Goal: Task Accomplishment & Management: Manage account settings

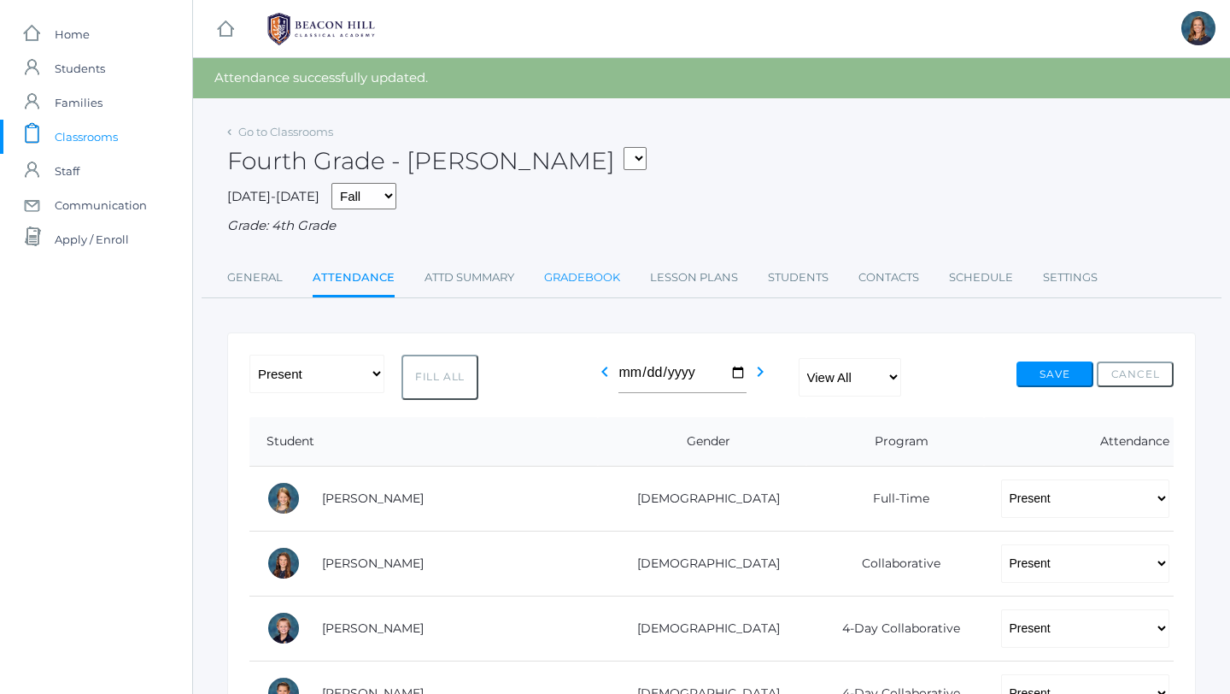
click at [577, 274] on link "Gradebook" at bounding box center [582, 278] width 76 height 34
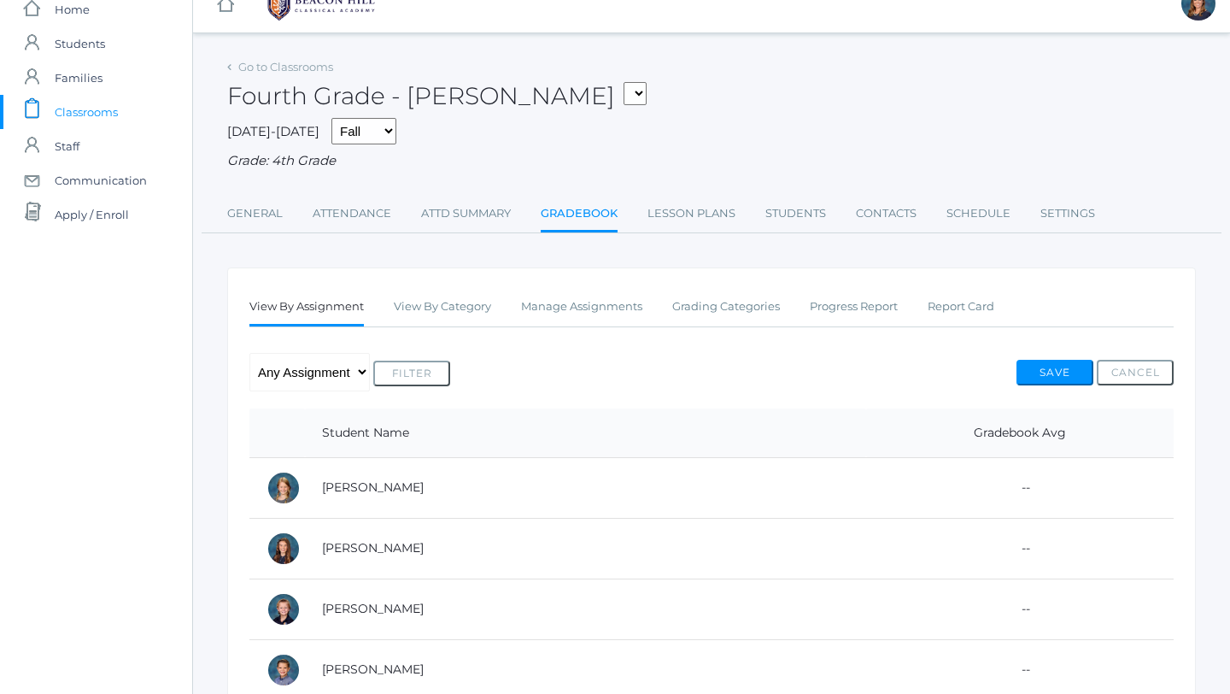
scroll to position [38, 0]
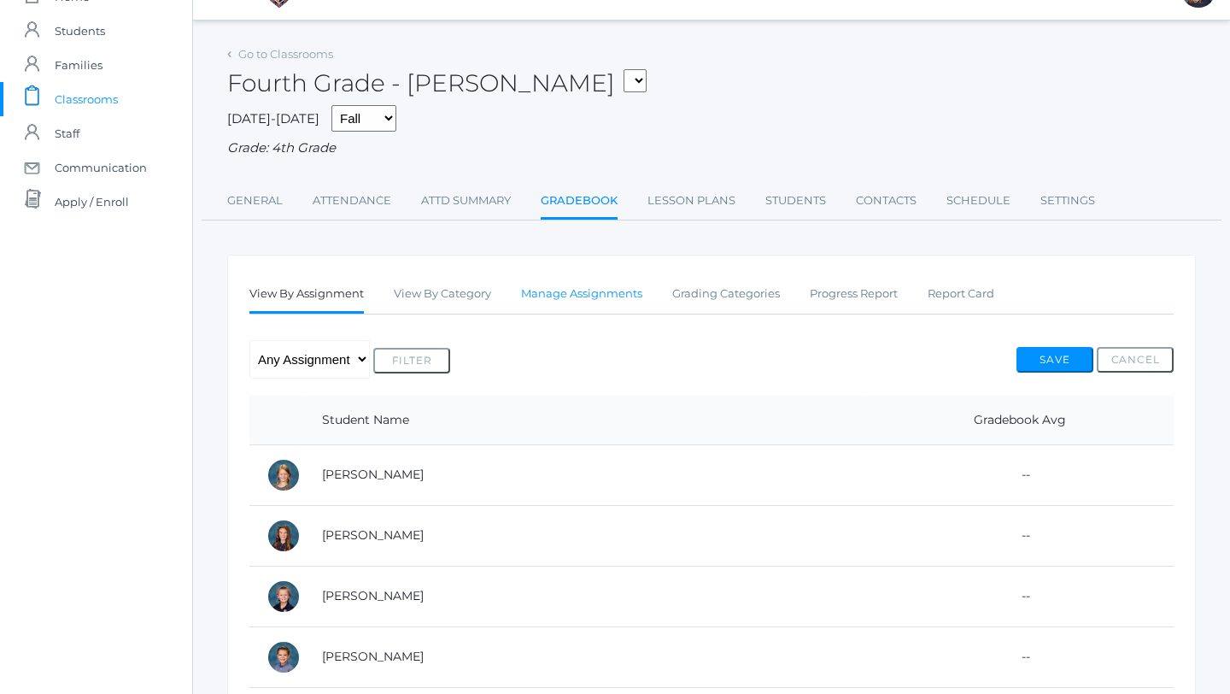
click at [587, 291] on link "Manage Assignments" at bounding box center [581, 294] width 121 height 34
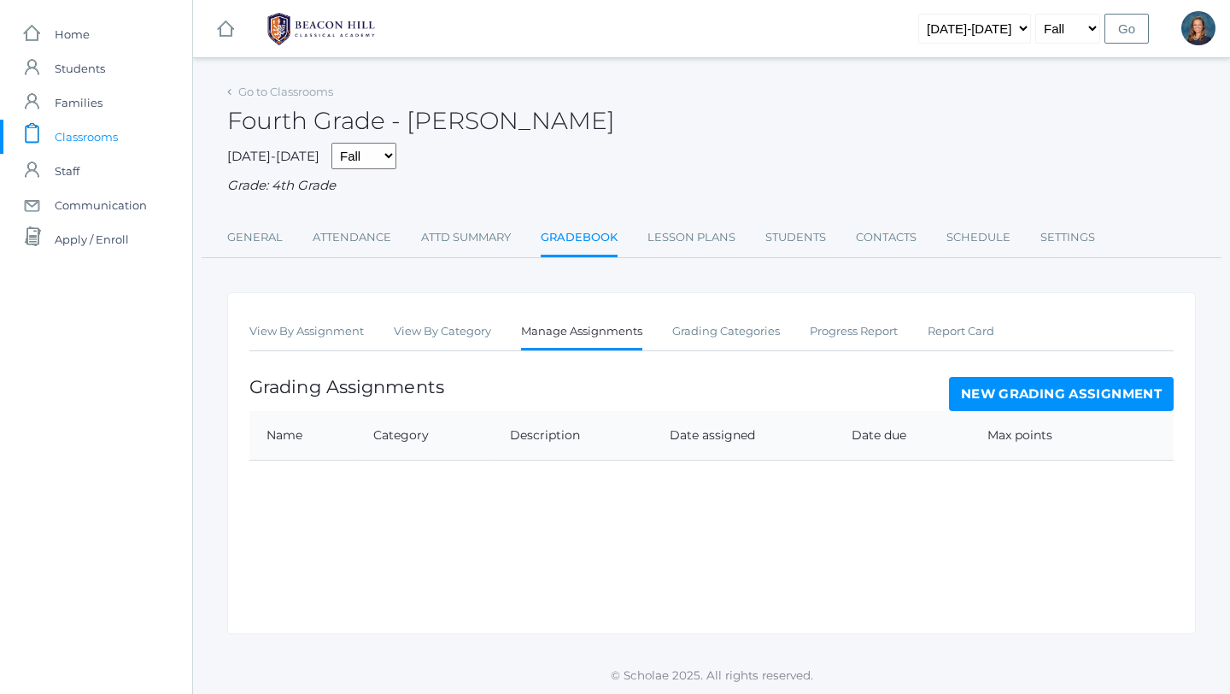
click at [991, 397] on link "New Grading Assignment" at bounding box center [1061, 394] width 225 height 34
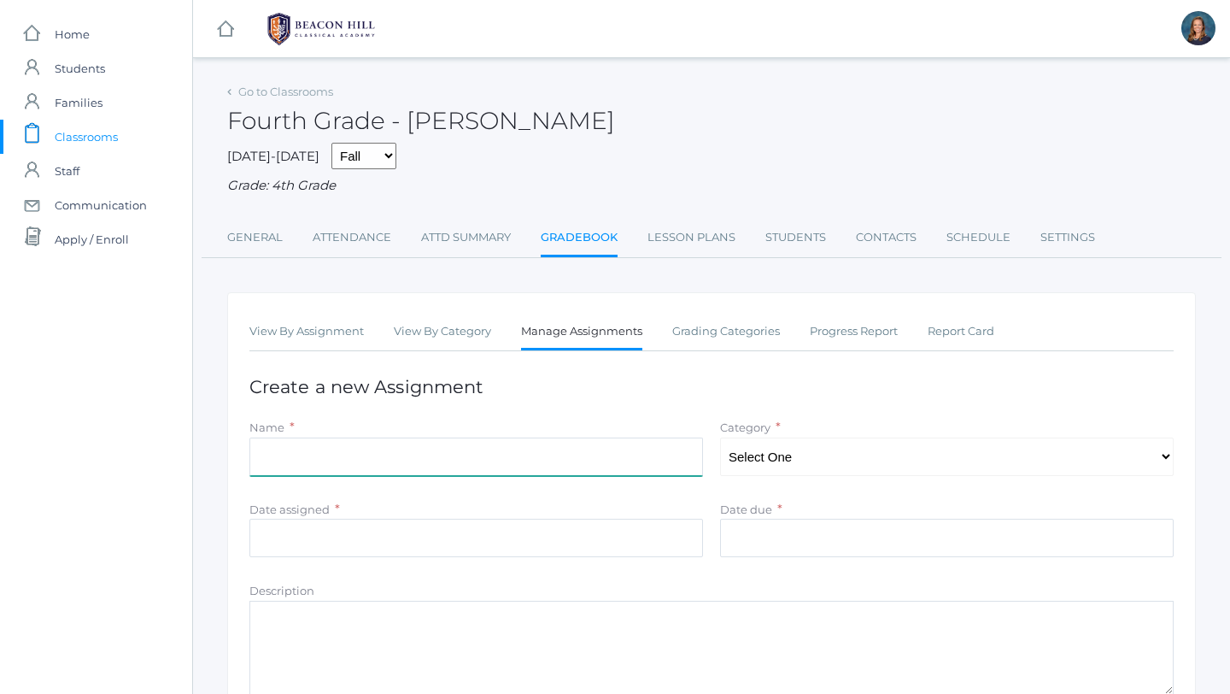
click at [441, 460] on input "Name" at bounding box center [476, 456] width 454 height 38
type input "[PERSON_NAME] and the Chocolate Factory Questions Ch. 7-8"
click at [734, 466] on select "Select One Composition Literature LOE/Grammar Math Science History Latin Memory" at bounding box center [947, 456] width 454 height 38
select select "1125"
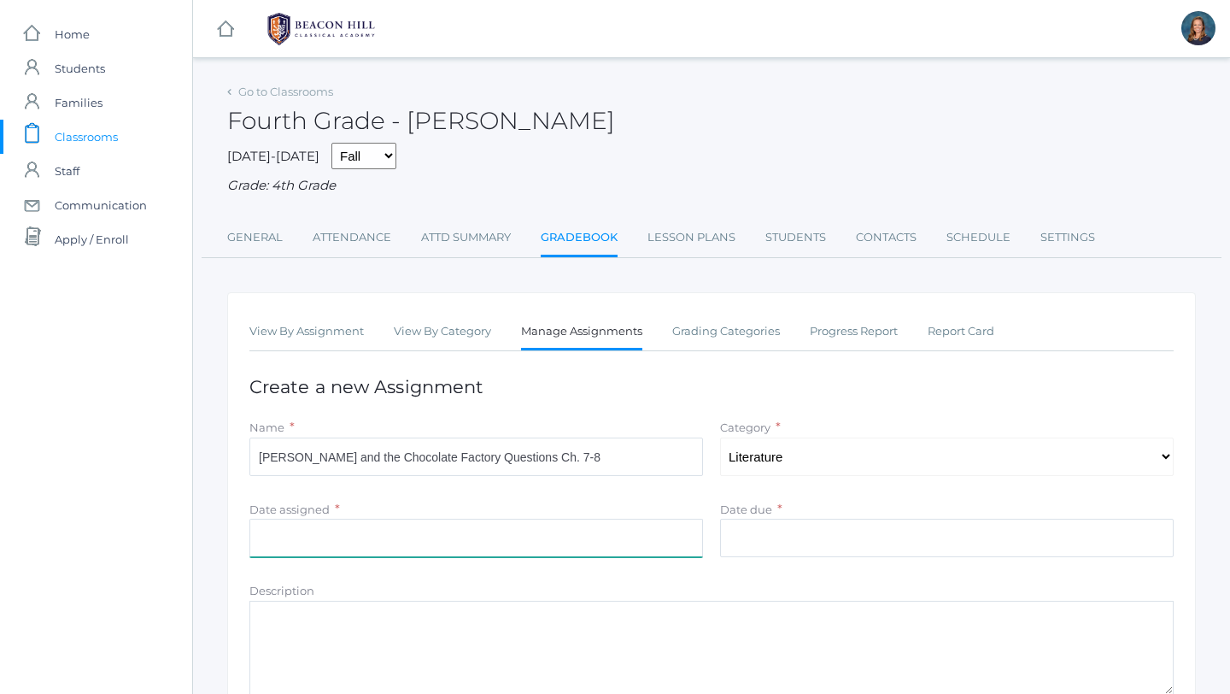
click at [609, 537] on input "Date assigned" at bounding box center [476, 538] width 454 height 38
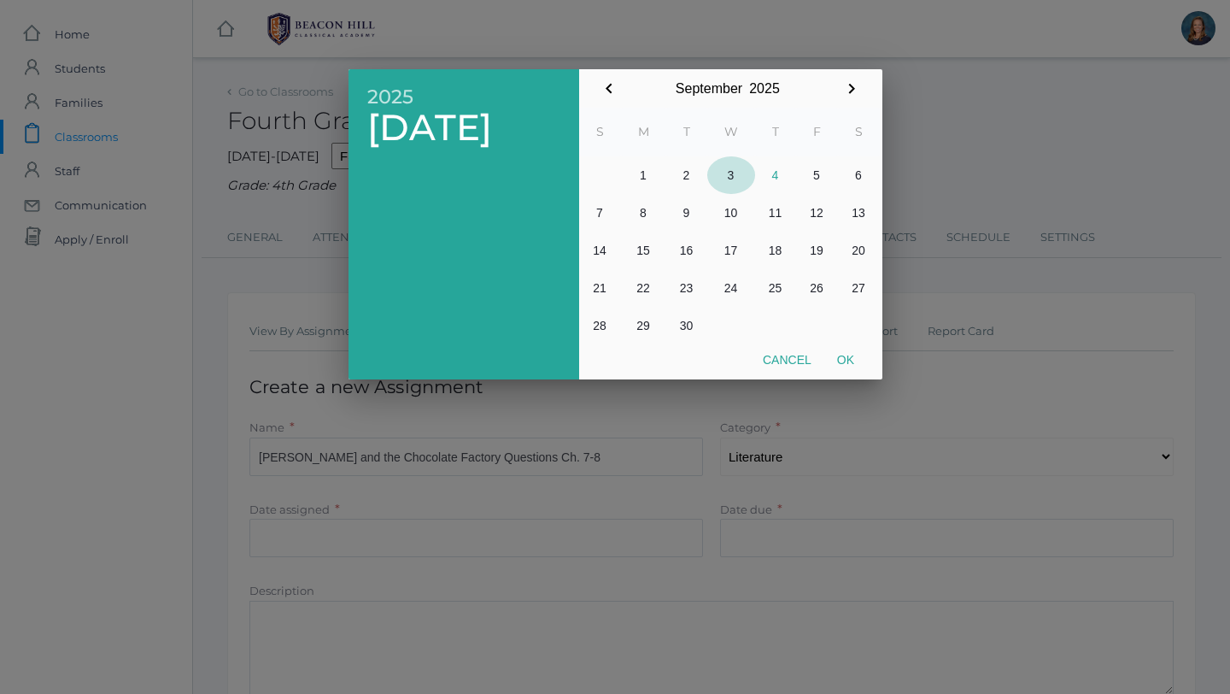
click at [735, 173] on button "3" at bounding box center [731, 175] width 48 height 38
click at [844, 352] on button "Ok" at bounding box center [845, 359] width 43 height 31
type input "2025-09-03"
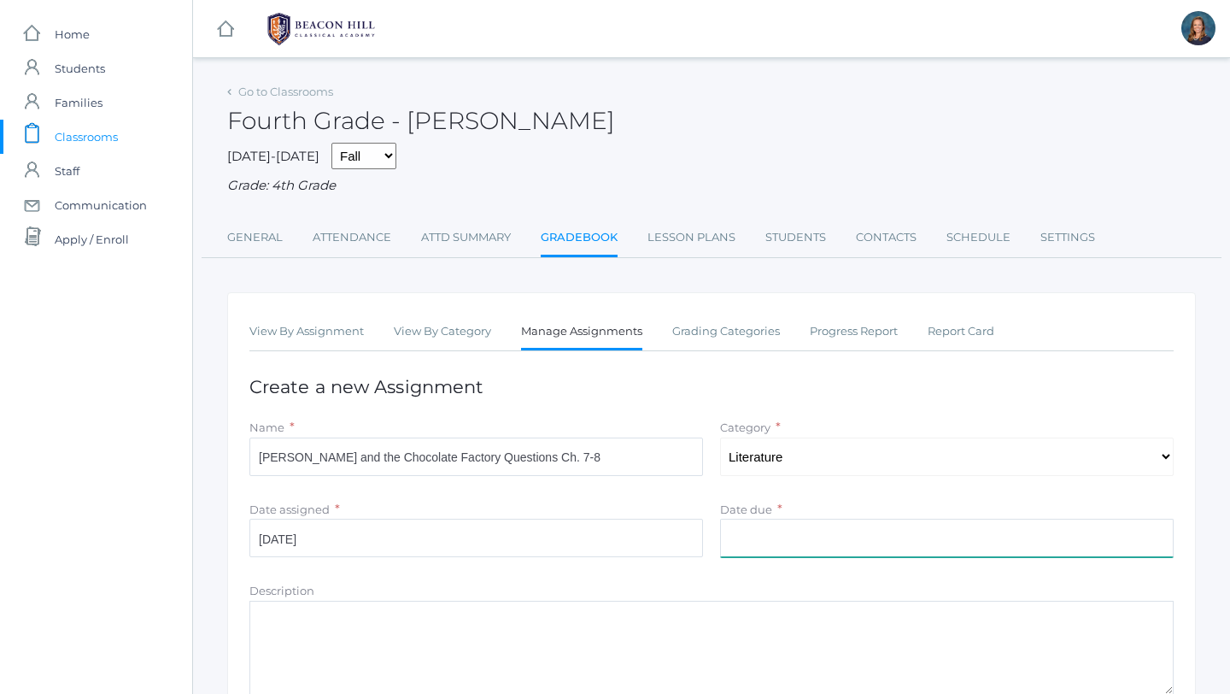
click at [741, 546] on input "Date due" at bounding box center [947, 538] width 454 height 38
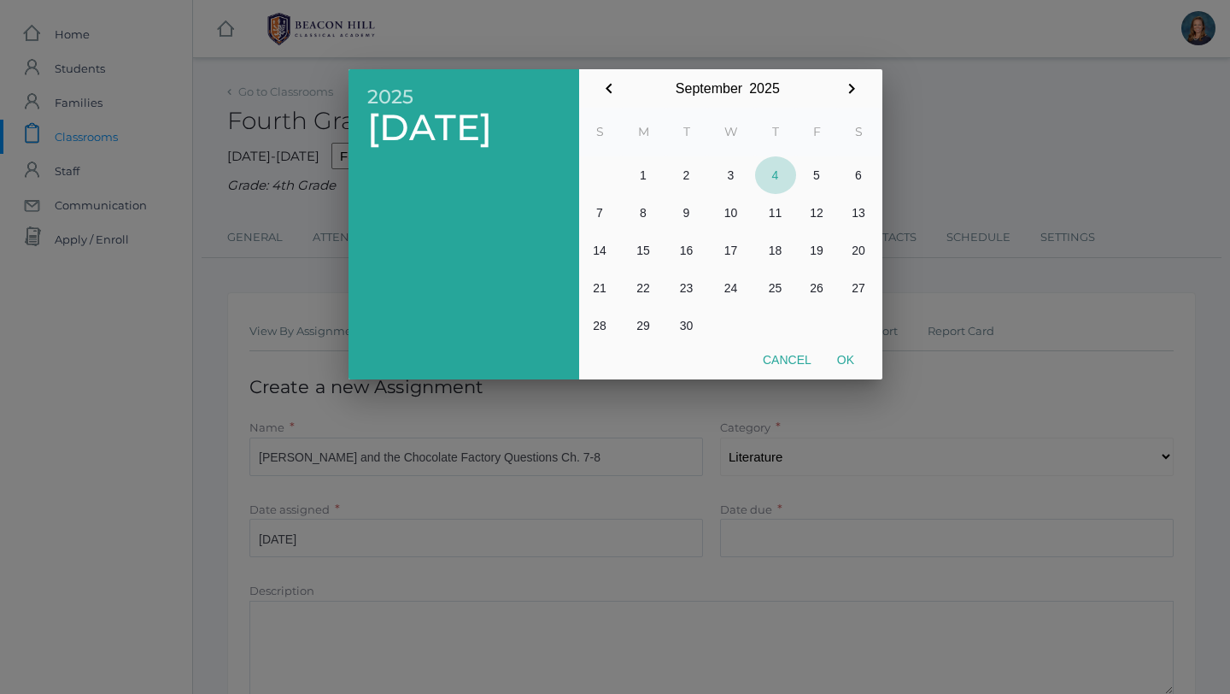
click at [777, 173] on button "4" at bounding box center [775, 175] width 41 height 38
click at [852, 364] on button "Ok" at bounding box center [845, 359] width 43 height 31
type input "[DATE]"
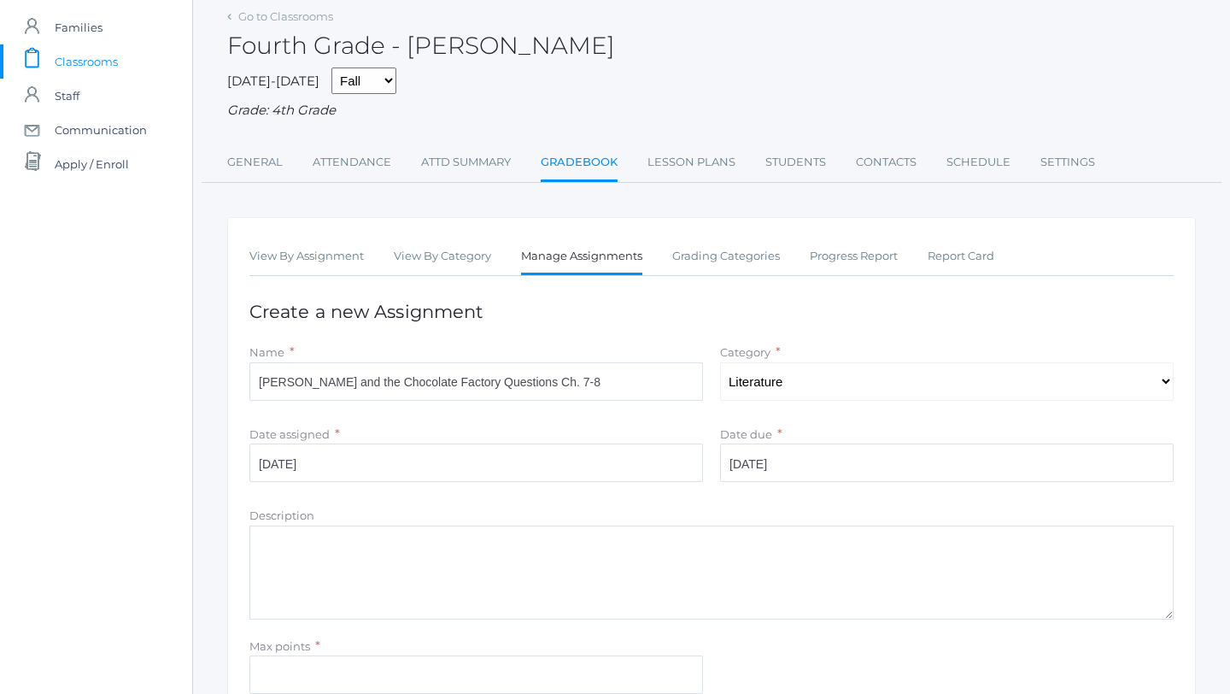
scroll to position [232, 0]
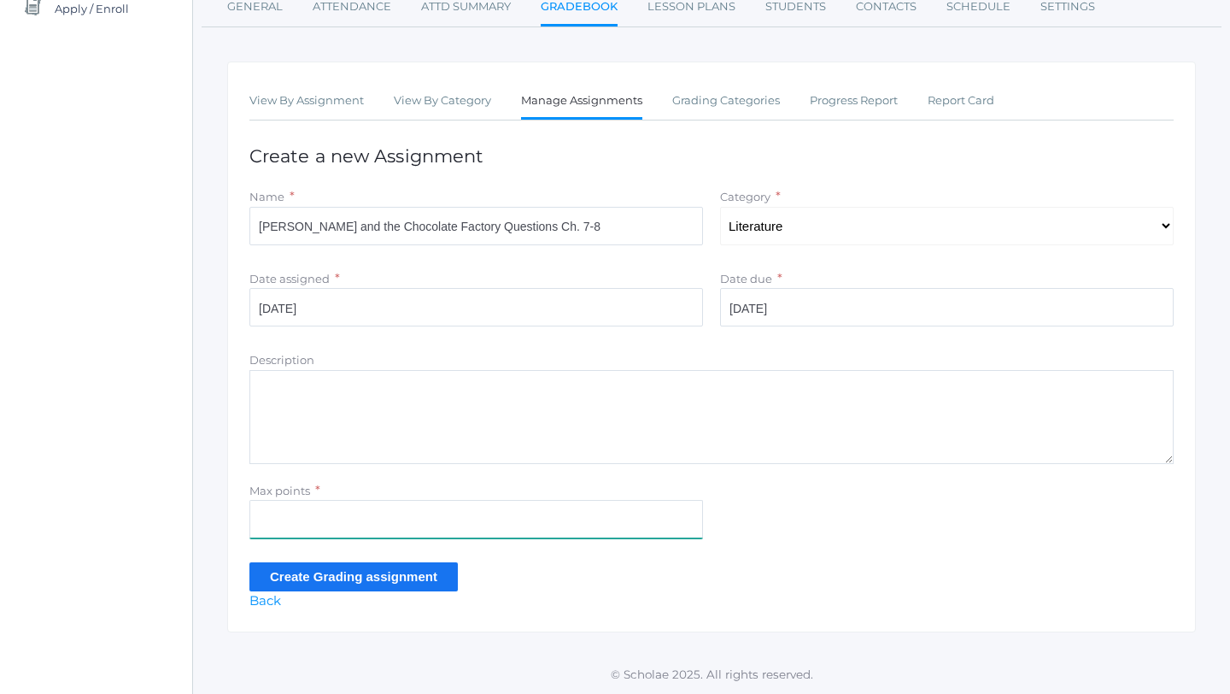
click at [453, 528] on input "Max points" at bounding box center [476, 519] width 454 height 38
type input "5"
click at [388, 577] on input "Create Grading assignment" at bounding box center [353, 576] width 208 height 28
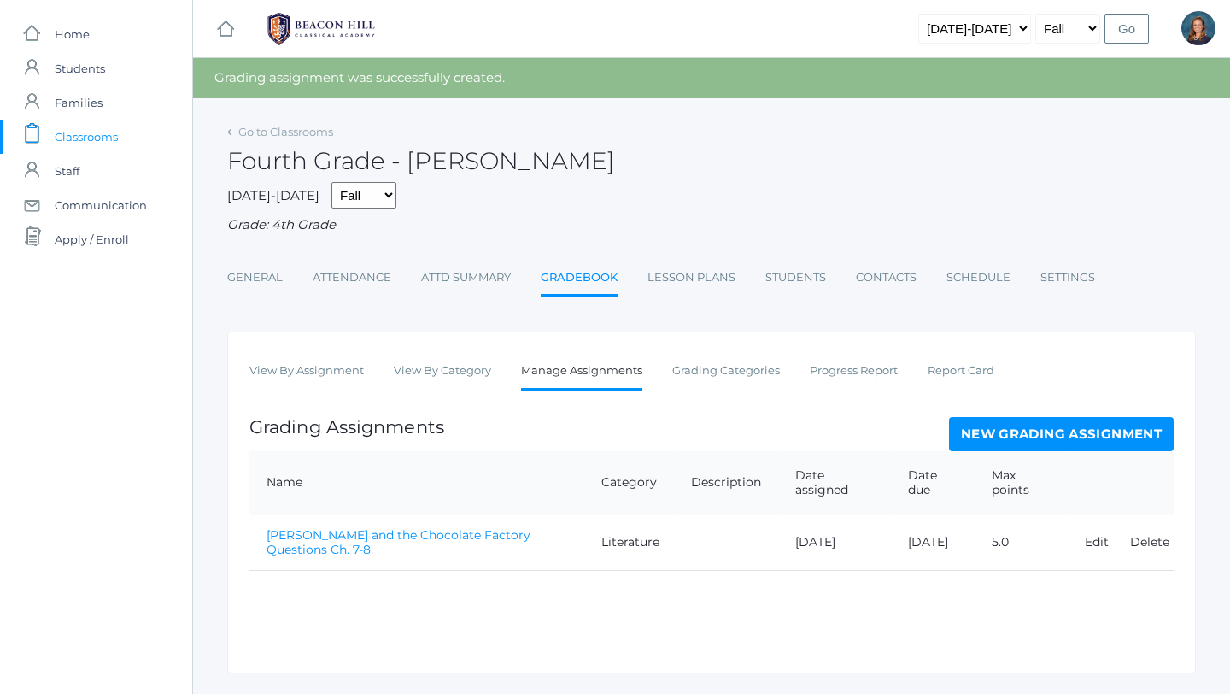
click at [410, 536] on link "[PERSON_NAME] and the Chocolate Factory Questions Ch. 7-8" at bounding box center [399, 542] width 264 height 30
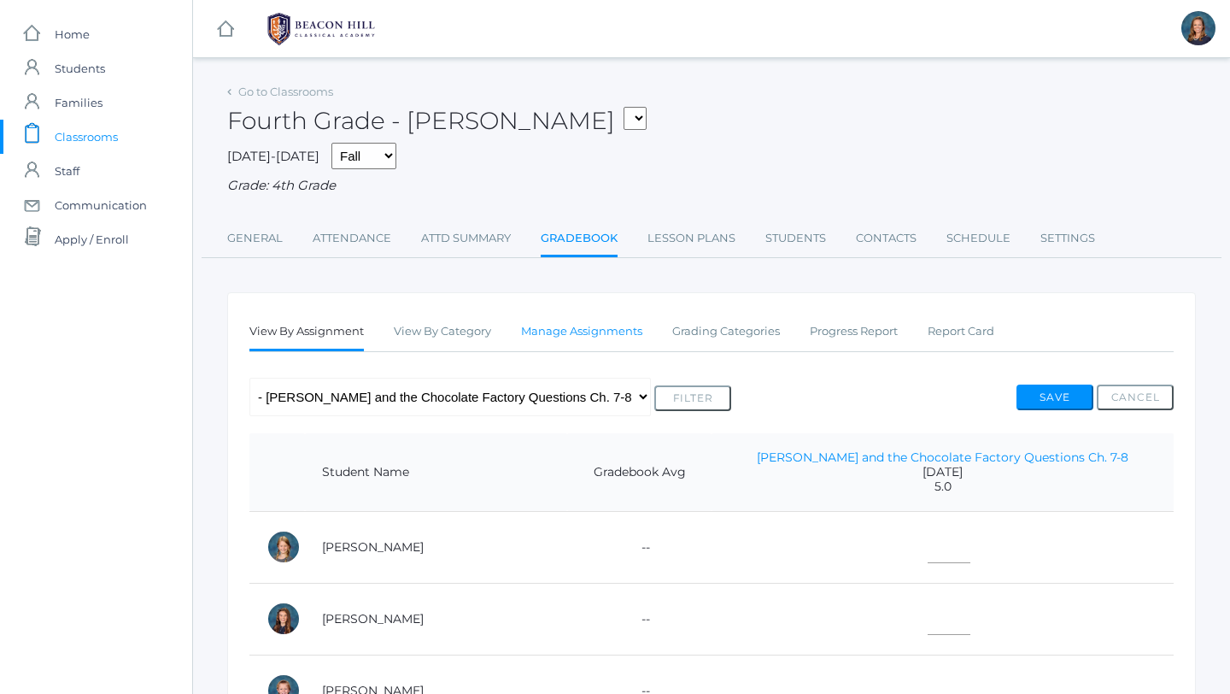
click at [557, 331] on link "Manage Assignments" at bounding box center [581, 331] width 121 height 34
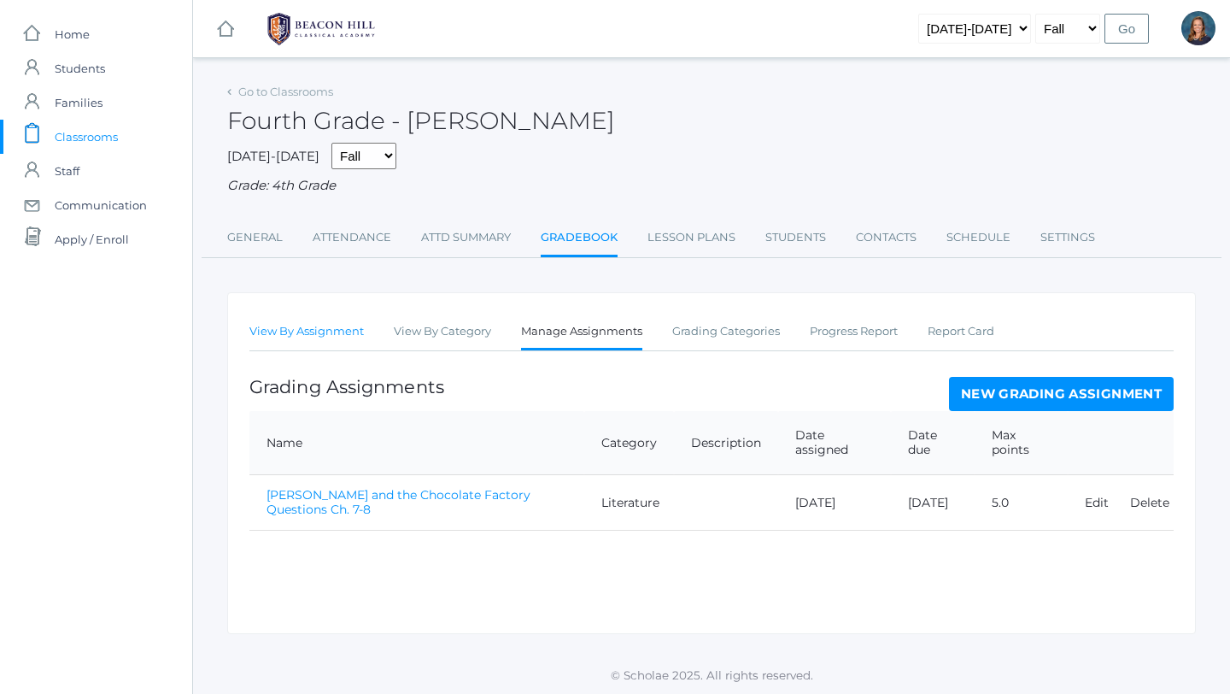
click at [287, 332] on link "View By Assignment" at bounding box center [306, 331] width 114 height 34
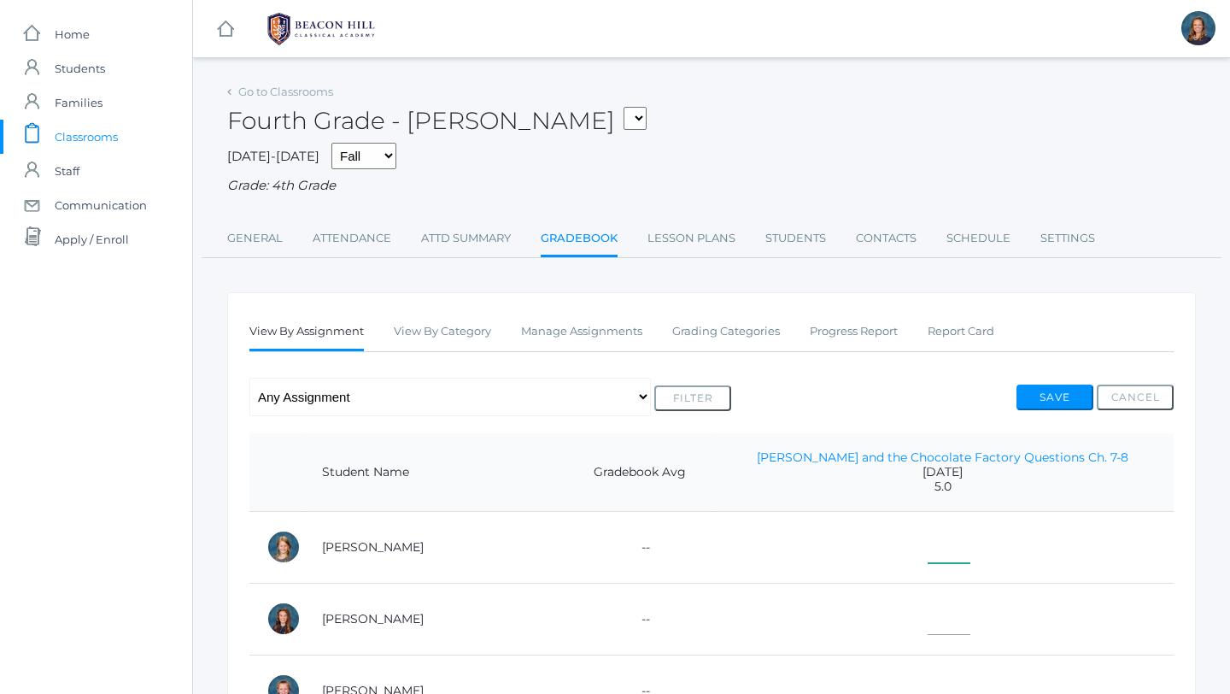
click at [943, 553] on input"] "text" at bounding box center [949, 544] width 43 height 38
type input"] "4"
click at [950, 624] on input"] "text" at bounding box center [949, 615] width 43 height 38
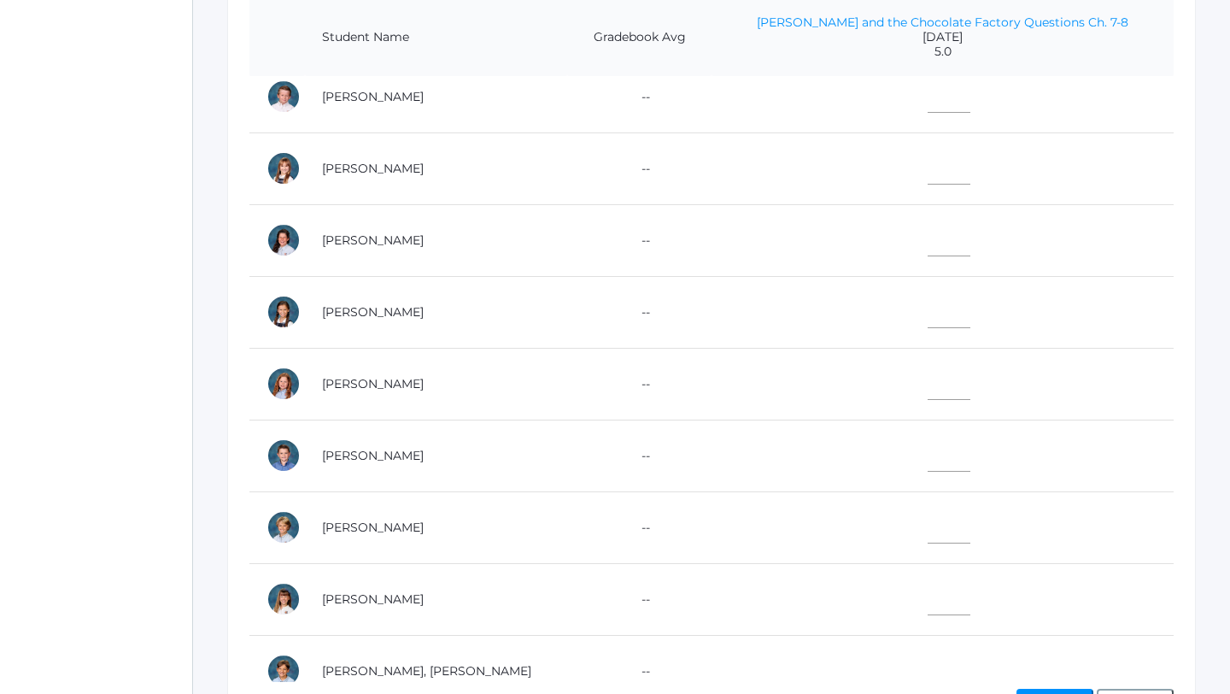
scroll to position [545, 0]
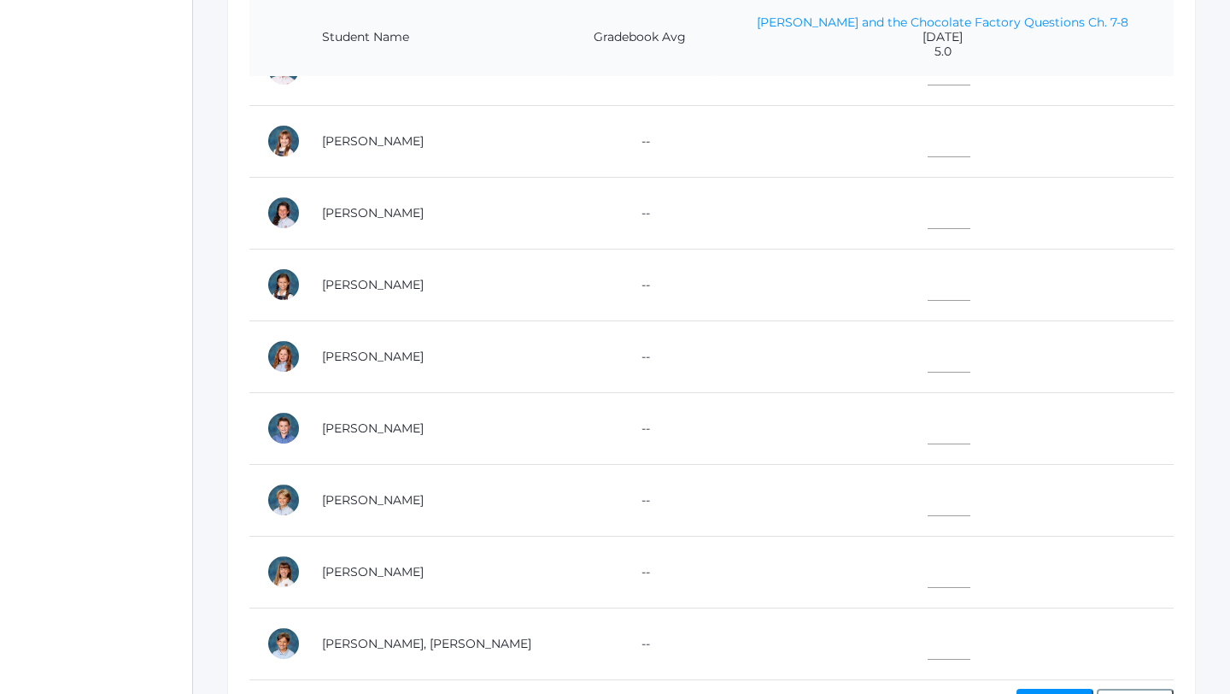
type input"] "4.5"
click at [935, 423] on input"] "text" at bounding box center [949, 425] width 43 height 38
type input"] "4"
click at [941, 642] on input"] "text" at bounding box center [949, 640] width 43 height 38
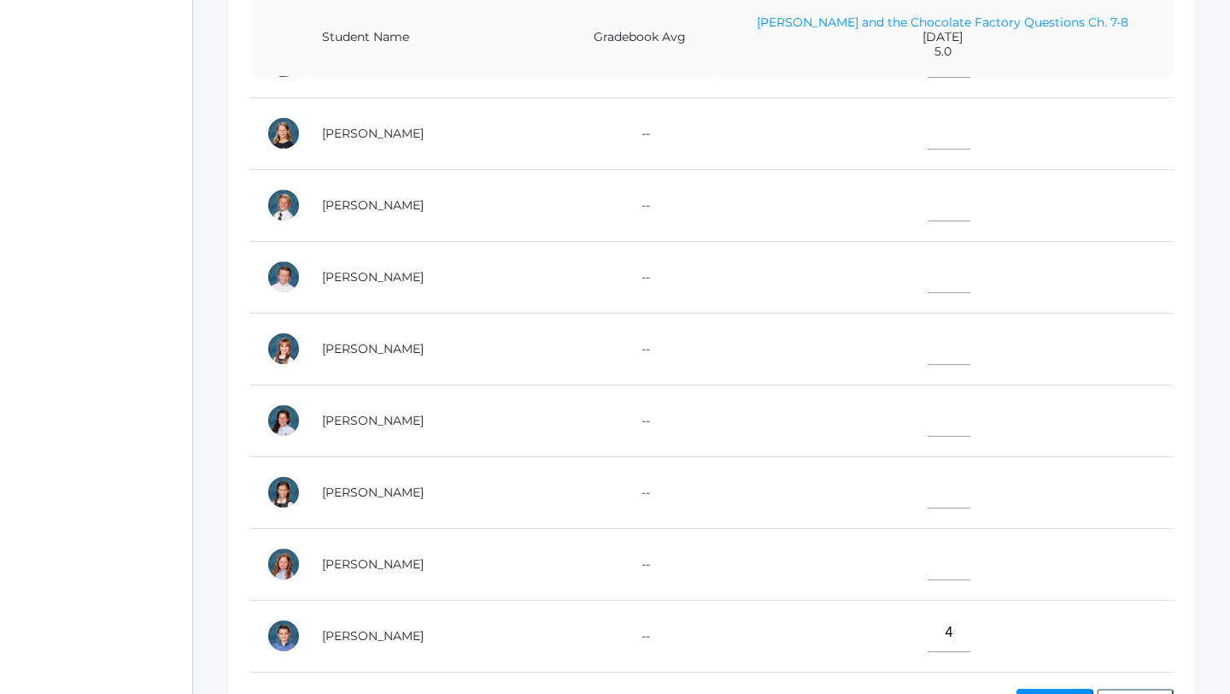
scroll to position [335, 0]
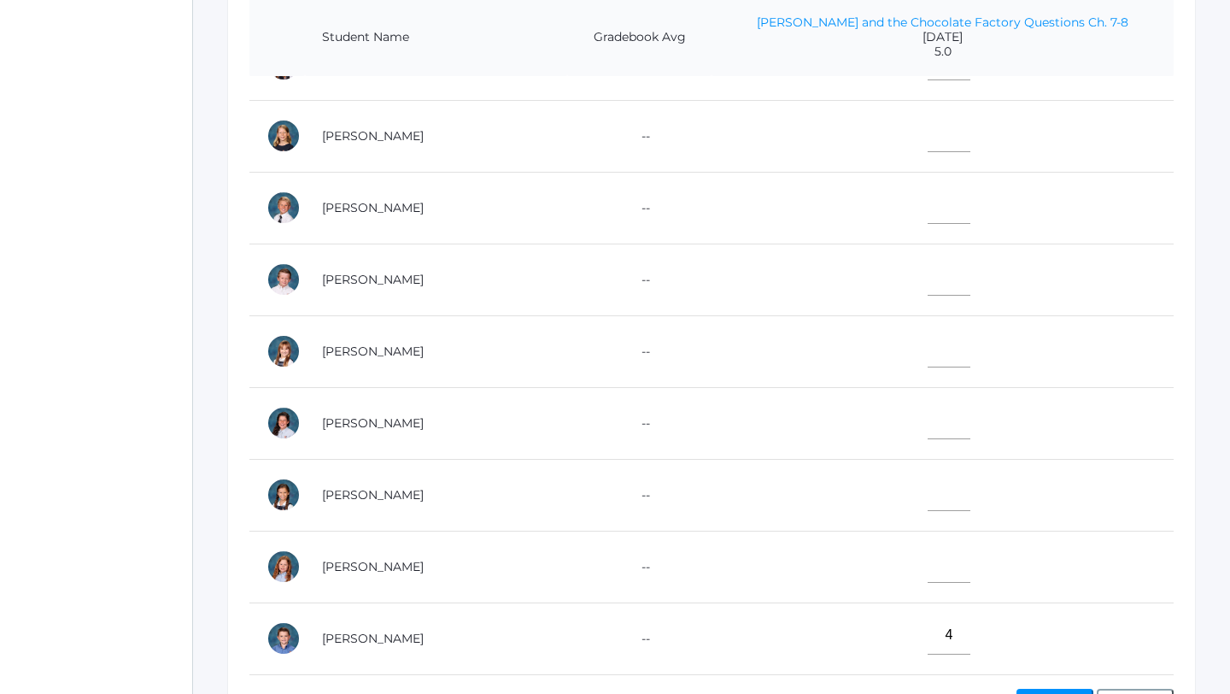
type input"] "4.5"
click at [935, 219] on input"] "text" at bounding box center [949, 204] width 43 height 38
type input"] "5"
click at [941, 137] on input"] "text" at bounding box center [949, 133] width 43 height 38
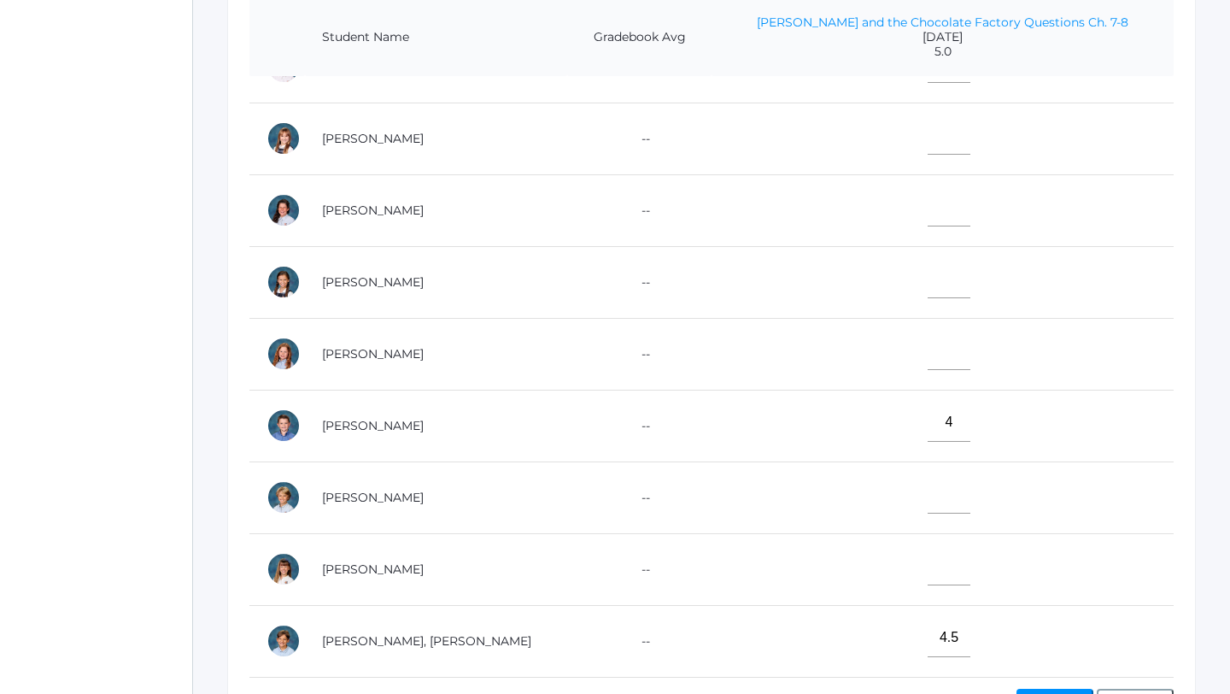
scroll to position [687, 0]
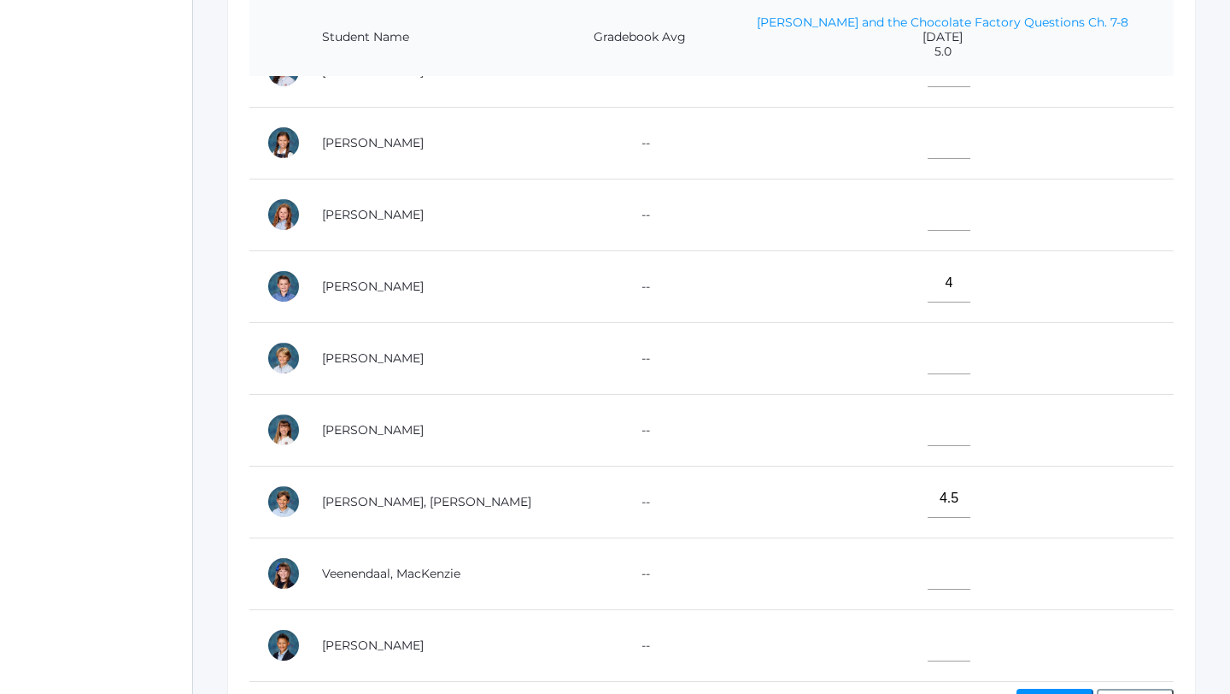
type input"] "5"
click at [942, 650] on input"] "text" at bounding box center [949, 642] width 43 height 38
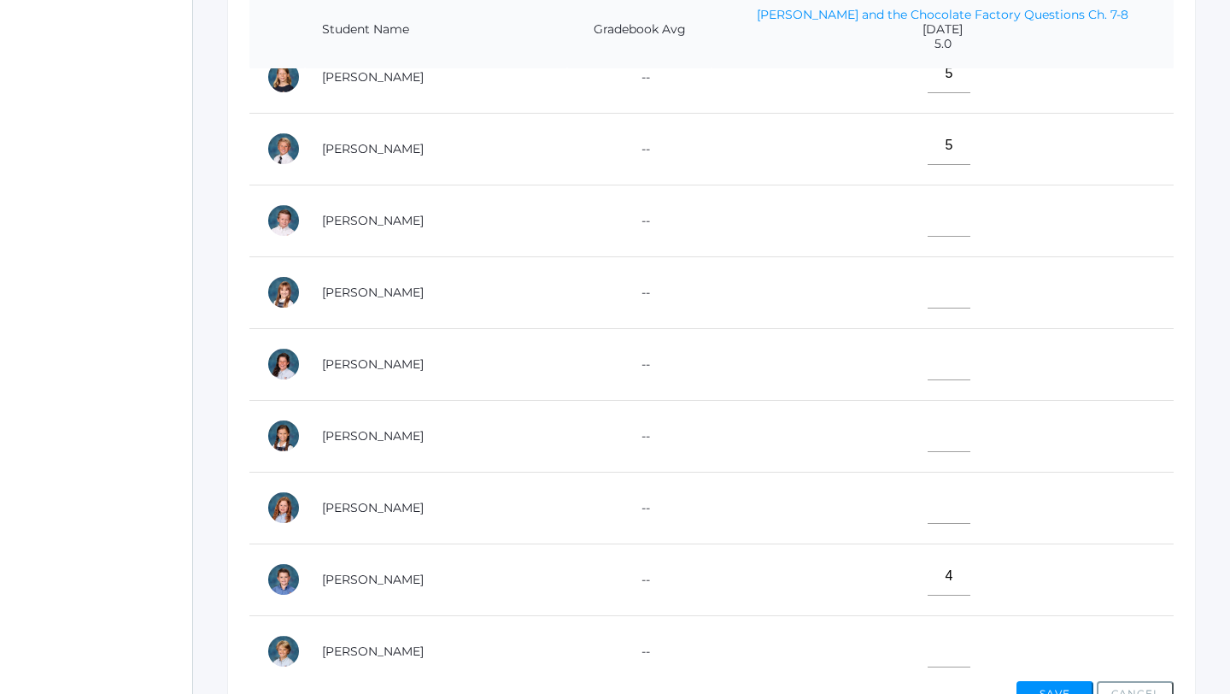
scroll to position [366, 0]
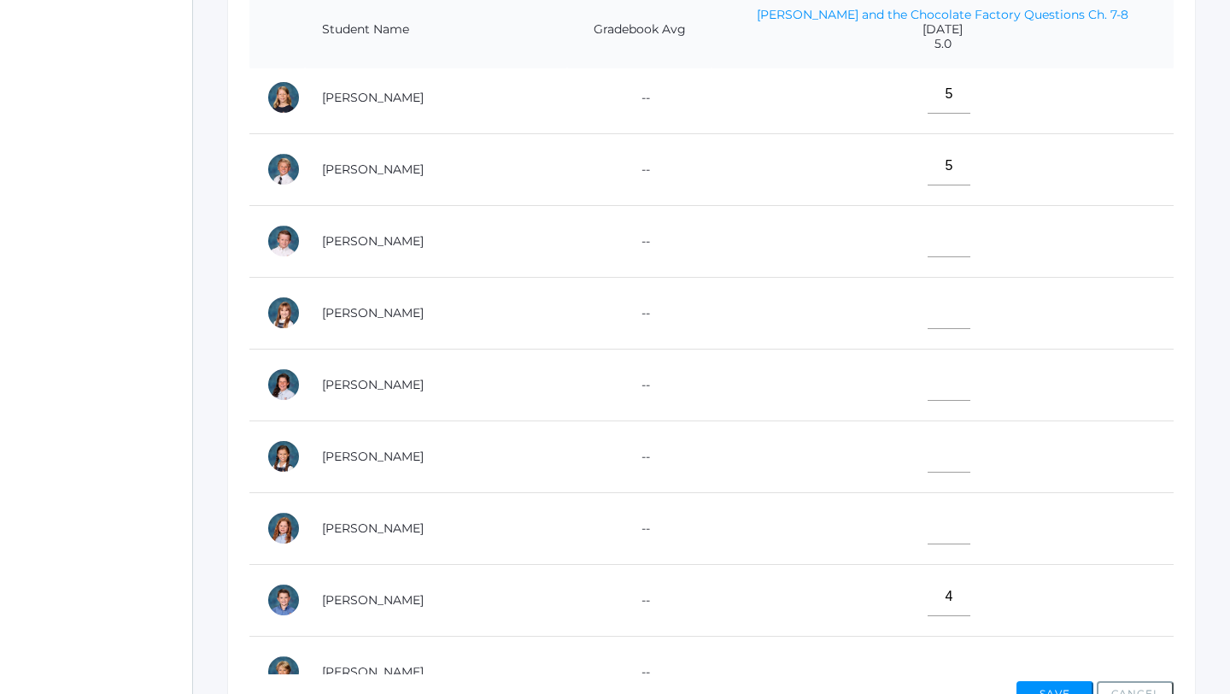
type input"] "5"
click at [941, 385] on input"] "text" at bounding box center [949, 381] width 43 height 38
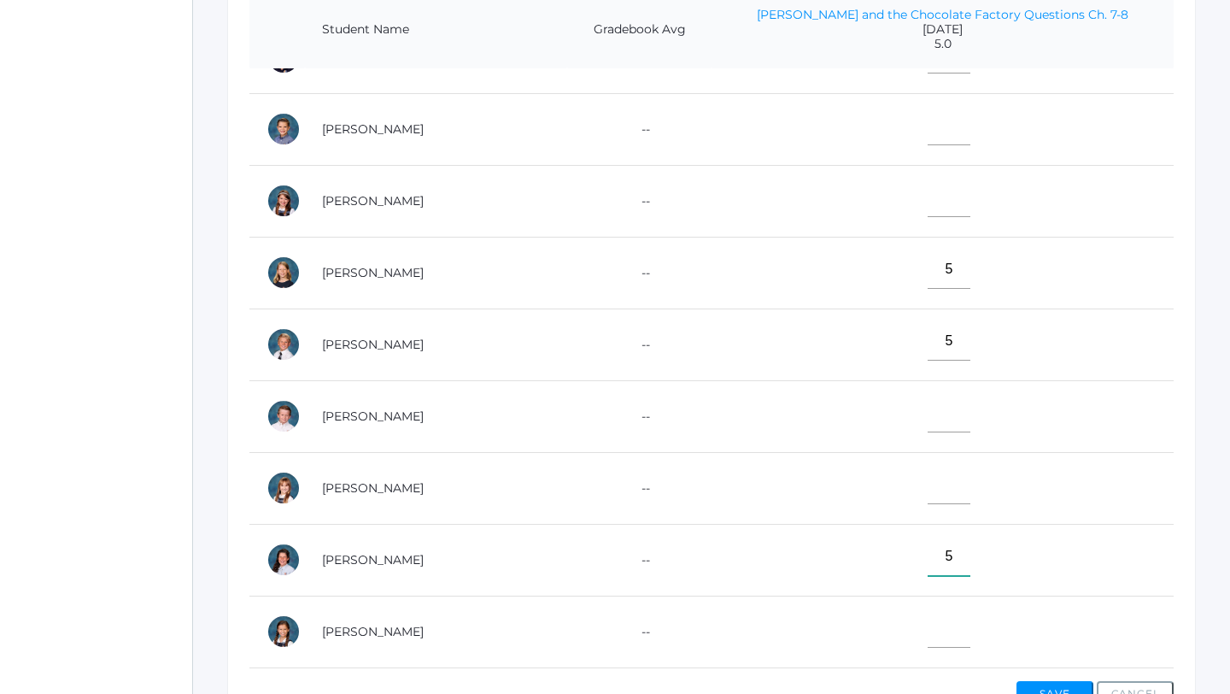
scroll to position [178, 0]
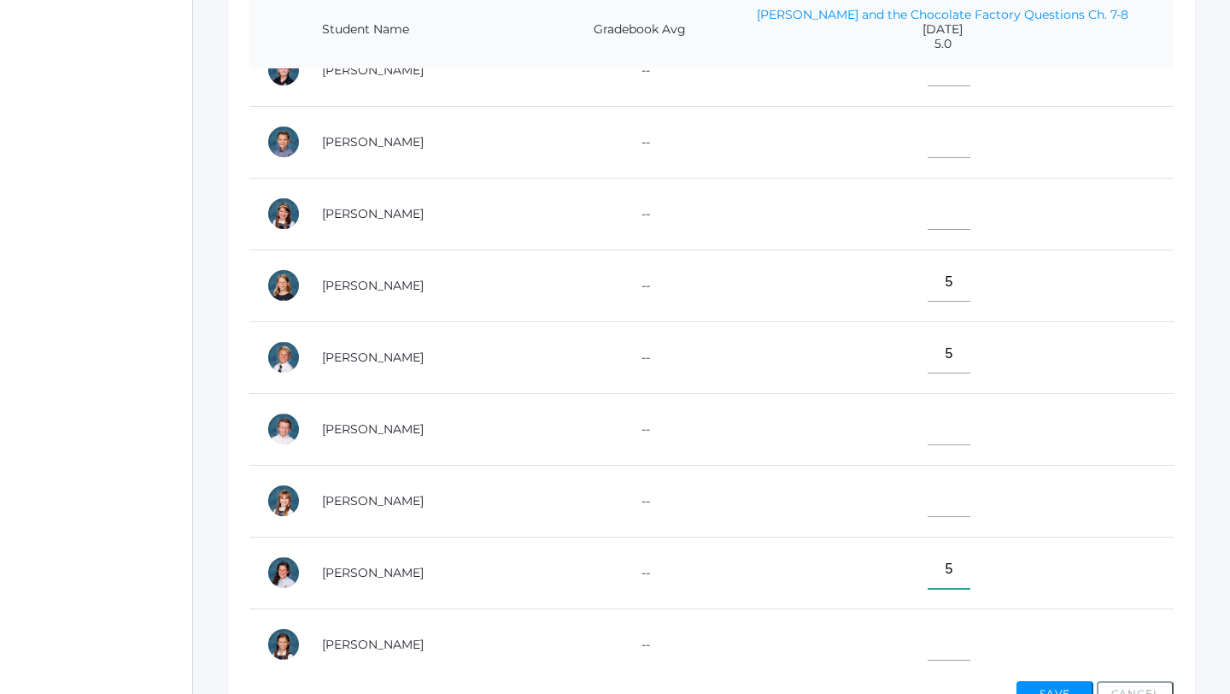
type input"] "5"
click at [947, 141] on input"] "text" at bounding box center [949, 139] width 43 height 38
type input"] "5"
click at [937, 504] on input"] "text" at bounding box center [949, 497] width 43 height 38
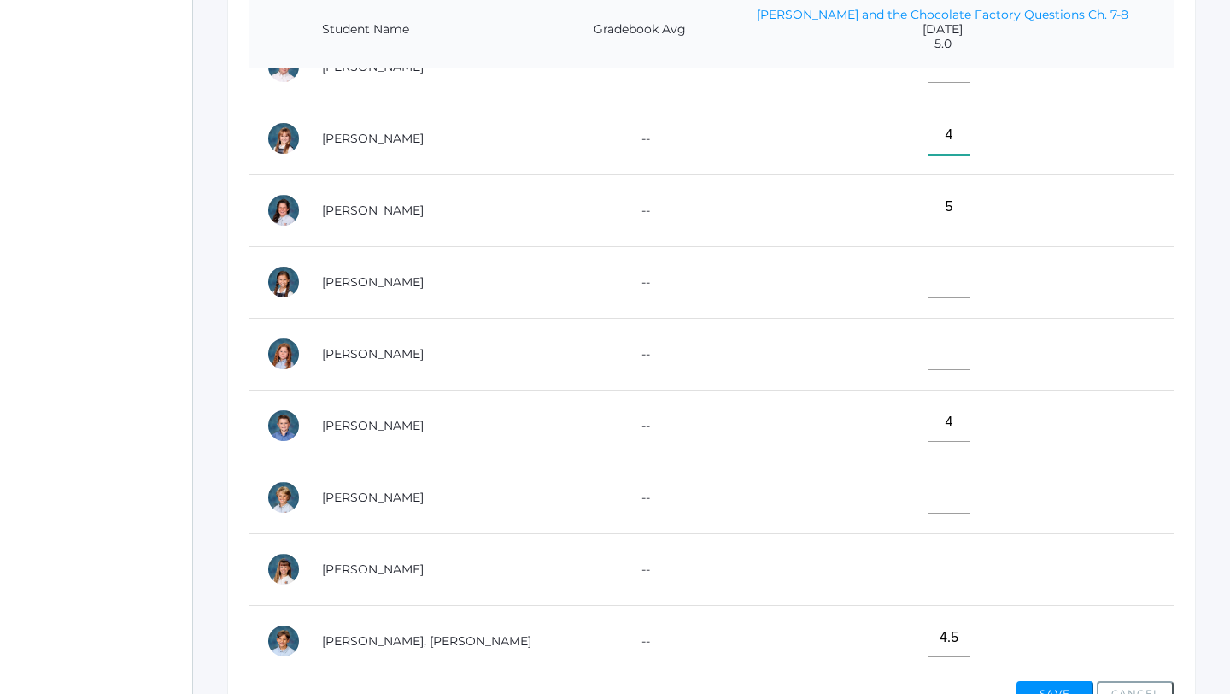
scroll to position [542, 0]
type input"] "4"
click at [936, 486] on input"] "text" at bounding box center [949, 492] width 43 height 38
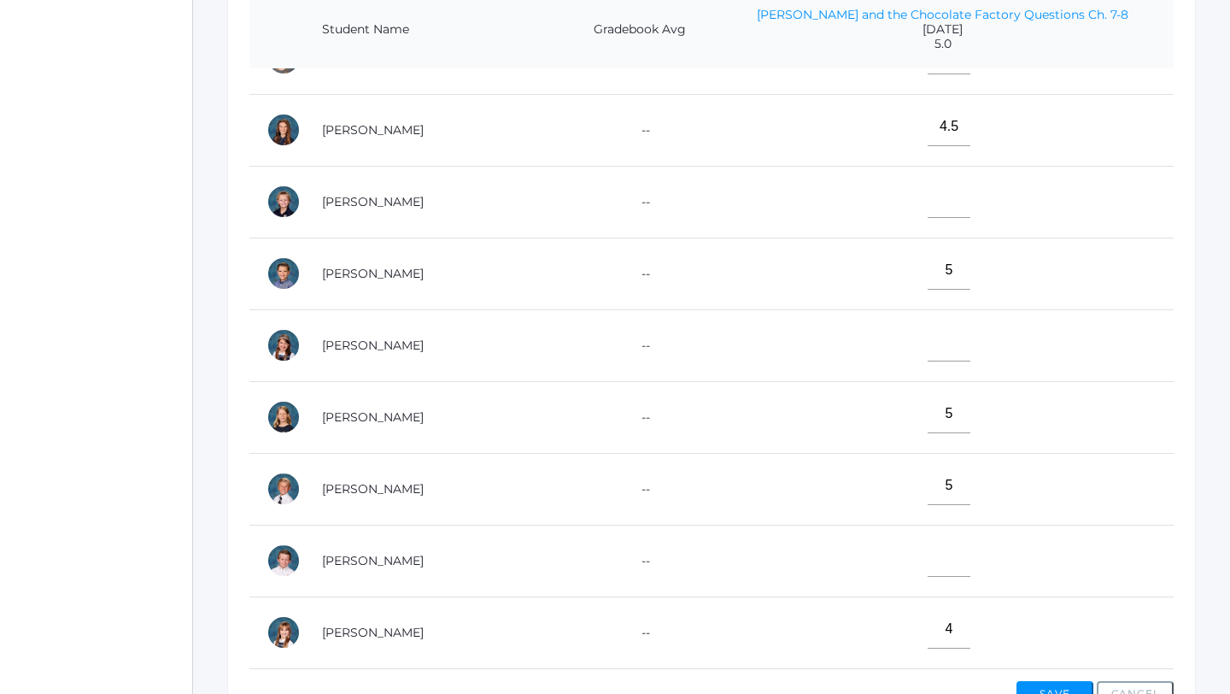
scroll to position [0, 0]
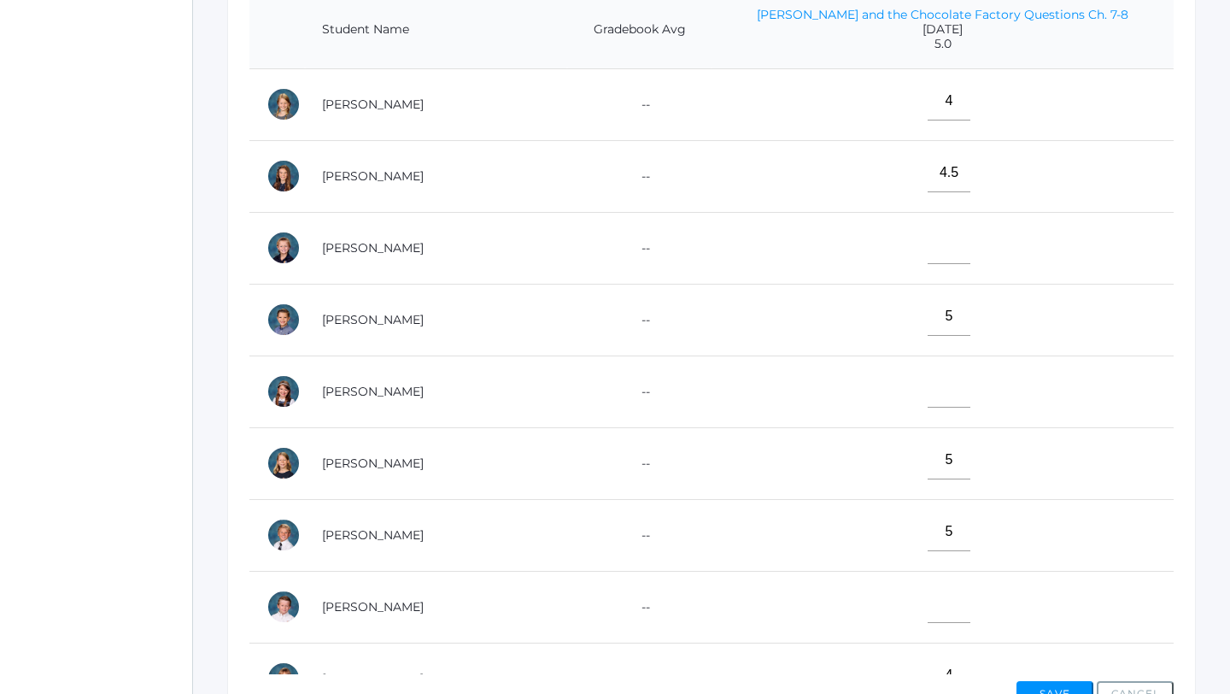
type input"] "4.5"
click at [951, 171] on input"] "4.5" at bounding box center [949, 173] width 43 height 38
type input"] "4"
type input"] "5"
click at [945, 390] on input"] "text" at bounding box center [949, 388] width 43 height 38
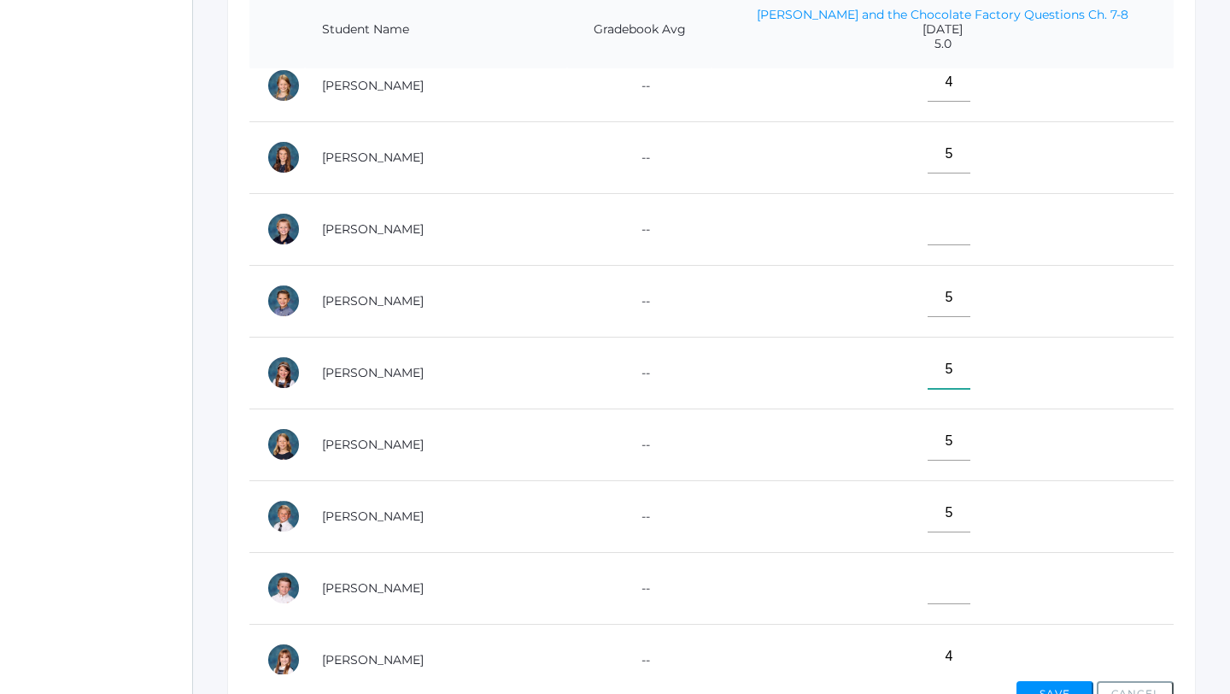
scroll to position [21, 0]
type input"] "5"
click at [950, 589] on input"] "text" at bounding box center [949, 583] width 43 height 38
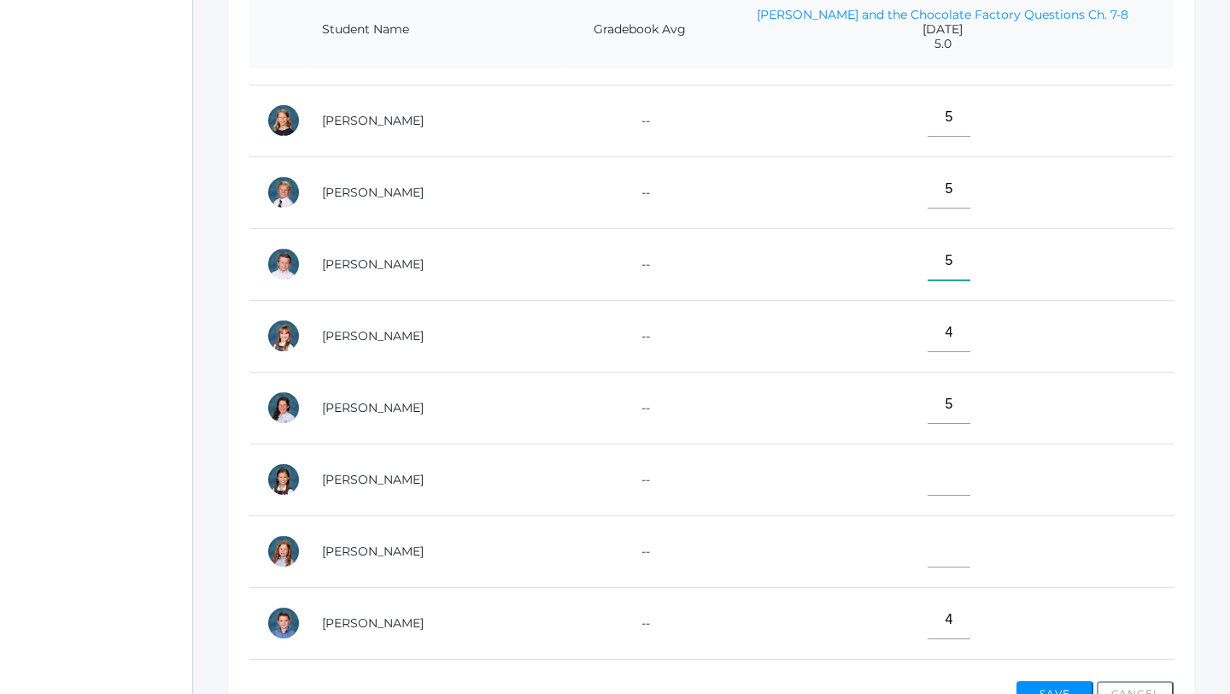
scroll to position [371, 0]
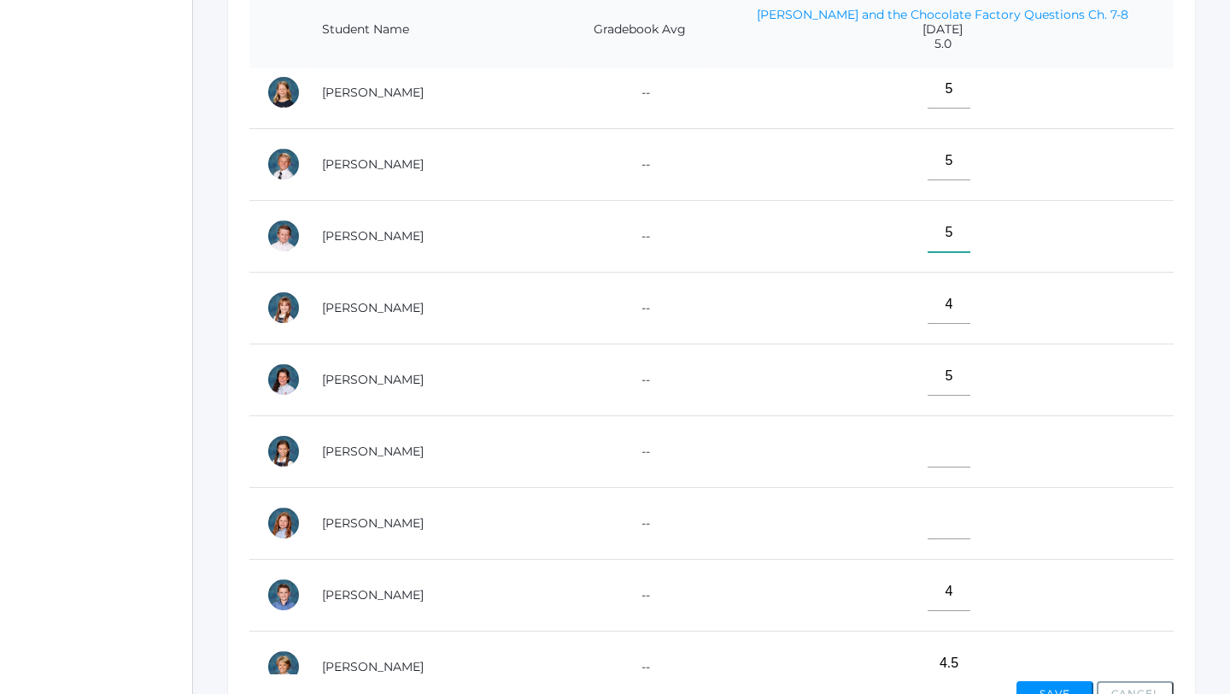
type input"] "5"
click at [944, 533] on input"] "text" at bounding box center [949, 520] width 43 height 38
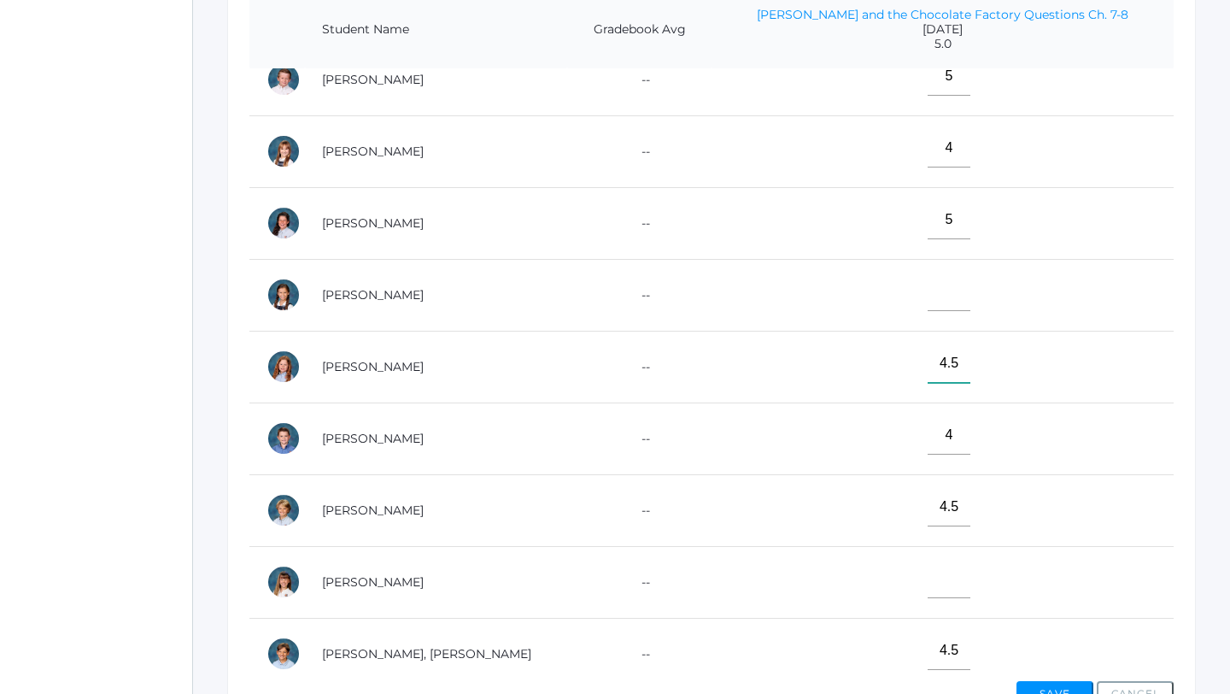
scroll to position [687, 0]
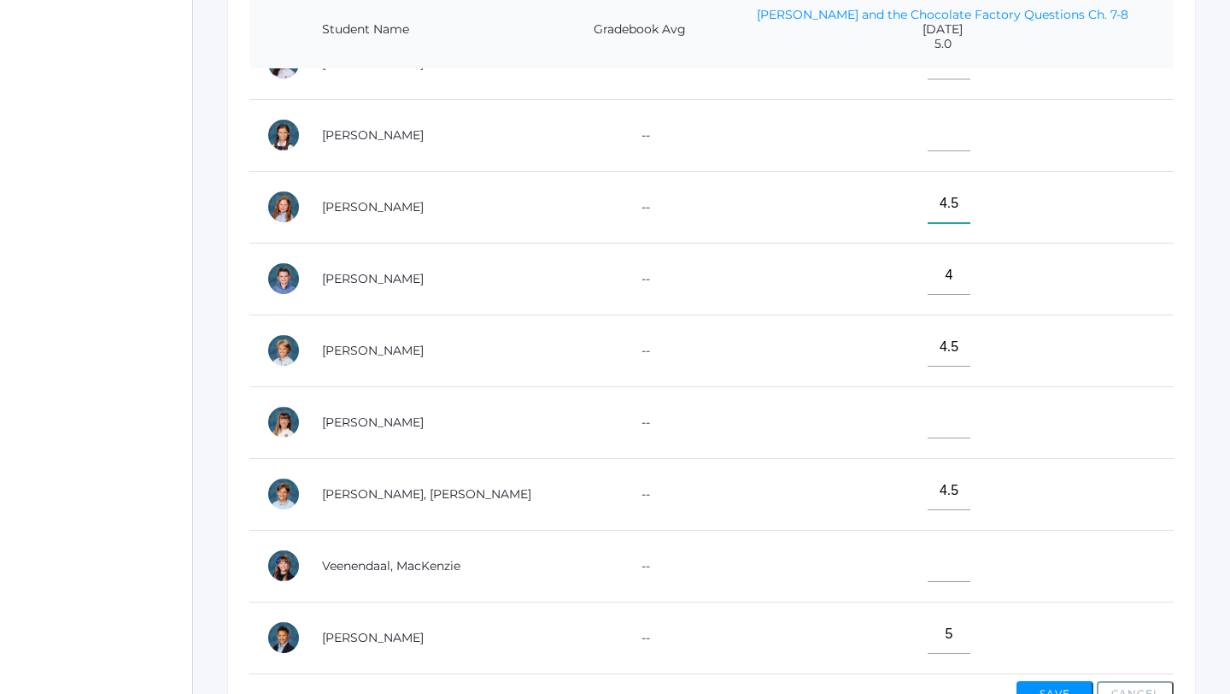
type input"] "4.5"
click at [947, 414] on input"] "text" at bounding box center [949, 419] width 43 height 38
type input"] "5"
click at [951, 555] on input"] "text" at bounding box center [949, 562] width 43 height 38
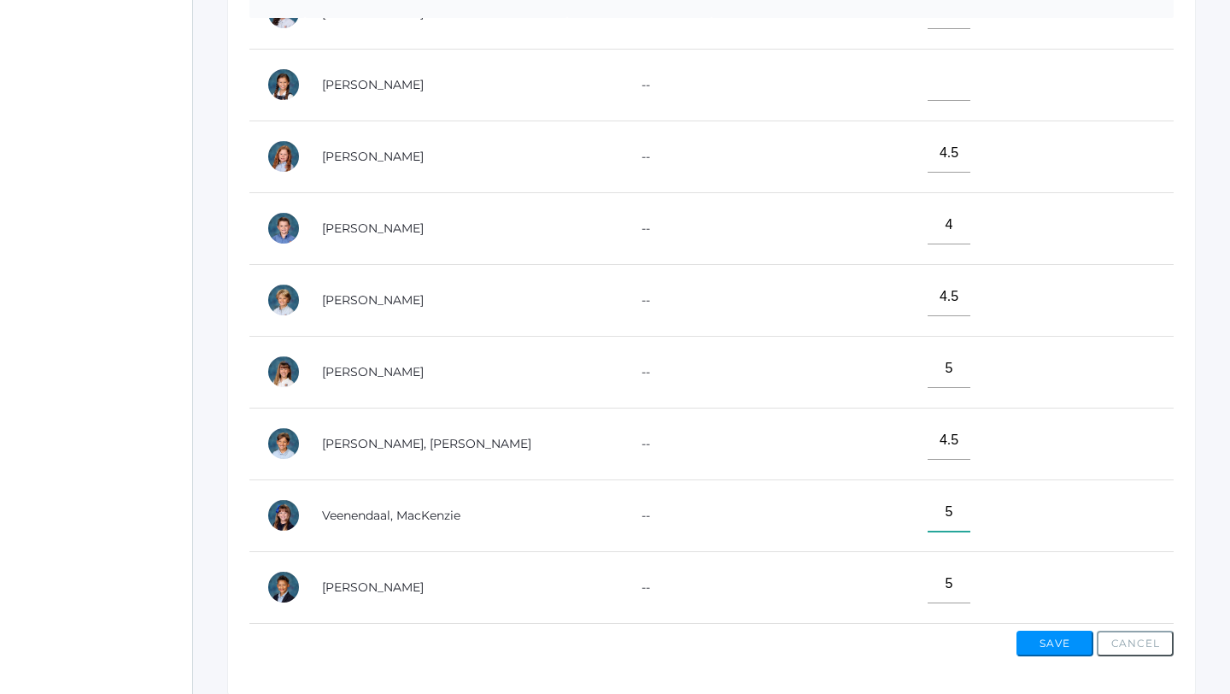
scroll to position [556, 0]
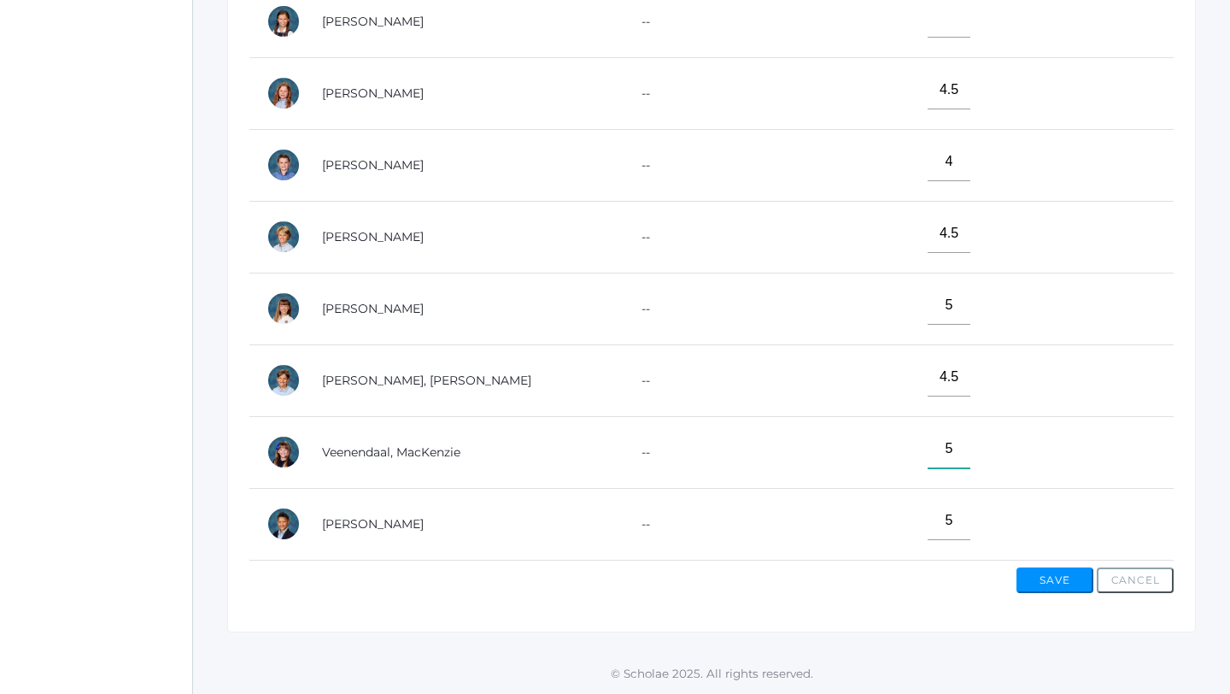
type input"] "5"
click at [1067, 583] on button "Save" at bounding box center [1055, 580] width 77 height 26
